Goal: Find specific page/section: Find specific page/section

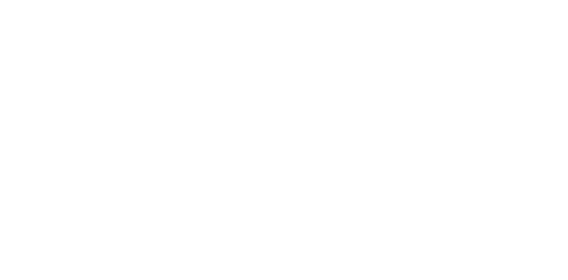
select select
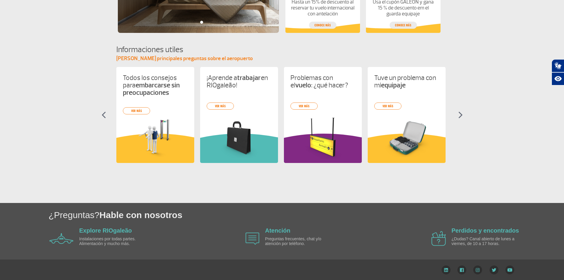
scroll to position [225, 0]
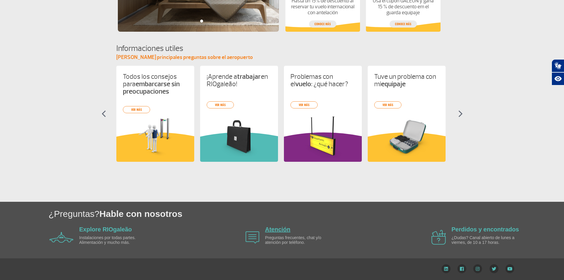
click at [277, 228] on link "Atención" at bounding box center [277, 229] width 25 height 7
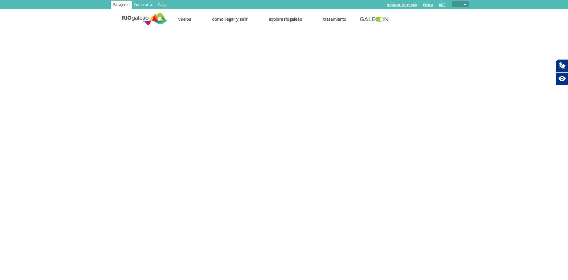
select select
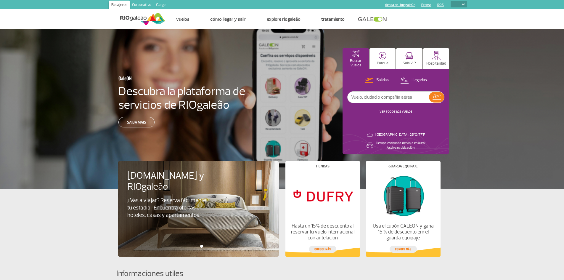
select select
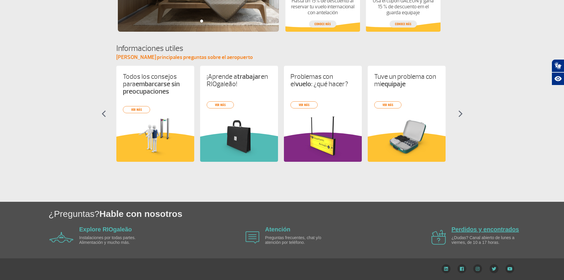
click at [498, 230] on link "Perdidos y encontrados" at bounding box center [484, 229] width 67 height 7
click at [483, 228] on link "Perdidos y encontrados" at bounding box center [484, 229] width 67 height 7
click at [52, 71] on section "Informaciones utiles [PERSON_NAME] principales preguntas sobre el aeropuerto To…" at bounding box center [282, 107] width 564 height 129
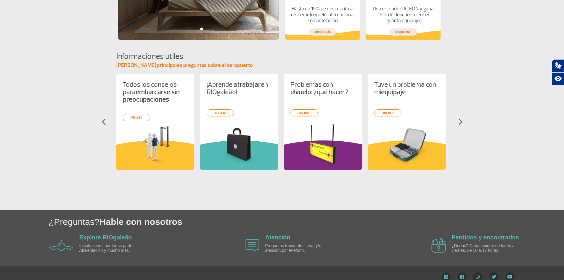
scroll to position [225, 0]
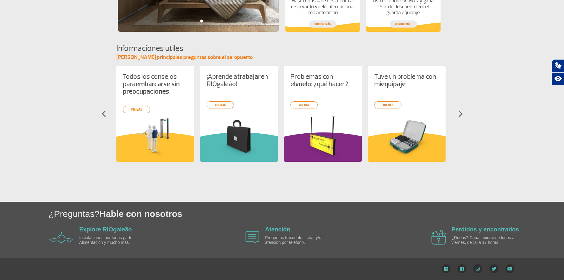
click at [275, 224] on div "¿Preguntas? Hable con nosotros Explore RIOgaleão Instalaciones por todas partes…" at bounding box center [282, 230] width 564 height 57
click at [278, 226] on link "Atención" at bounding box center [277, 229] width 25 height 7
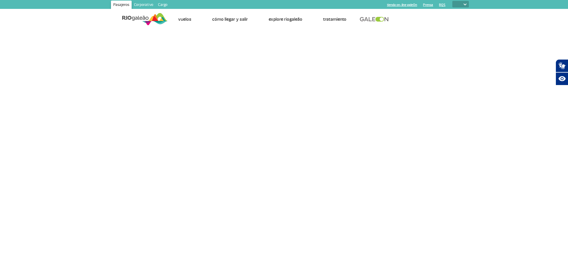
select select
